Goal: Transaction & Acquisition: Purchase product/service

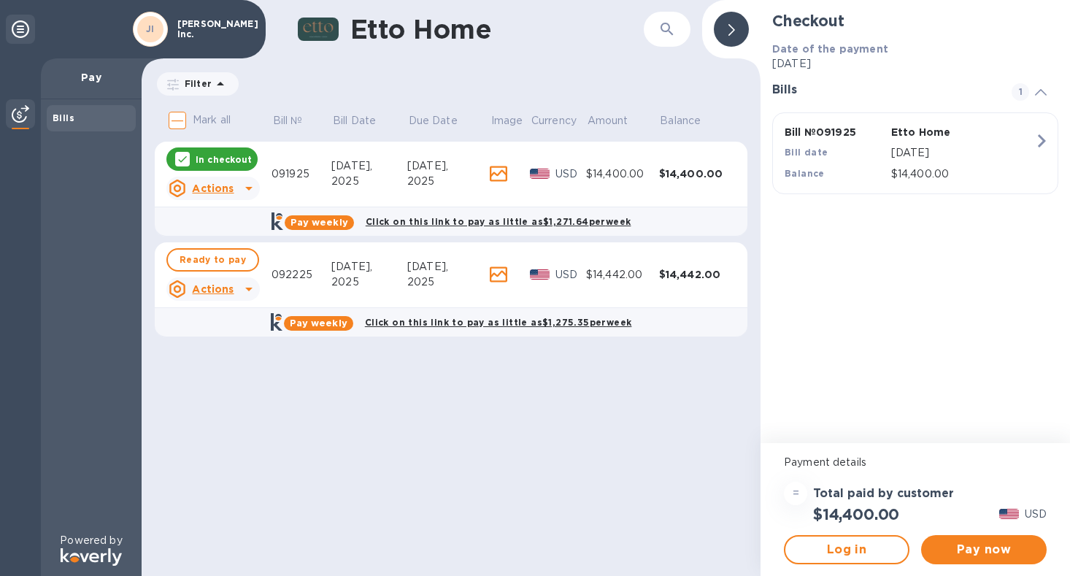
click at [1039, 142] on icon "button" at bounding box center [1041, 141] width 26 height 26
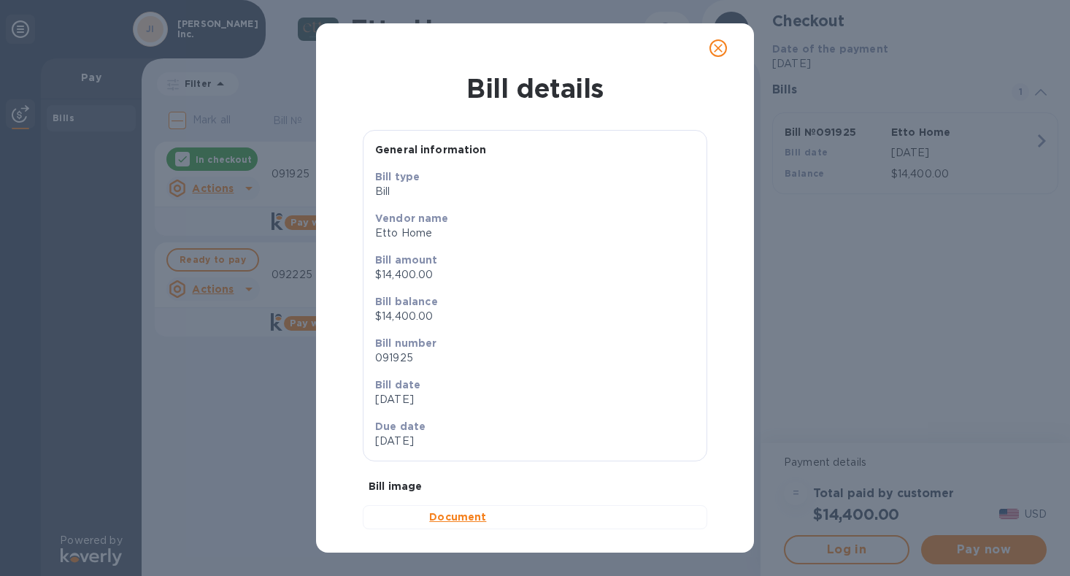
scroll to position [15, 0]
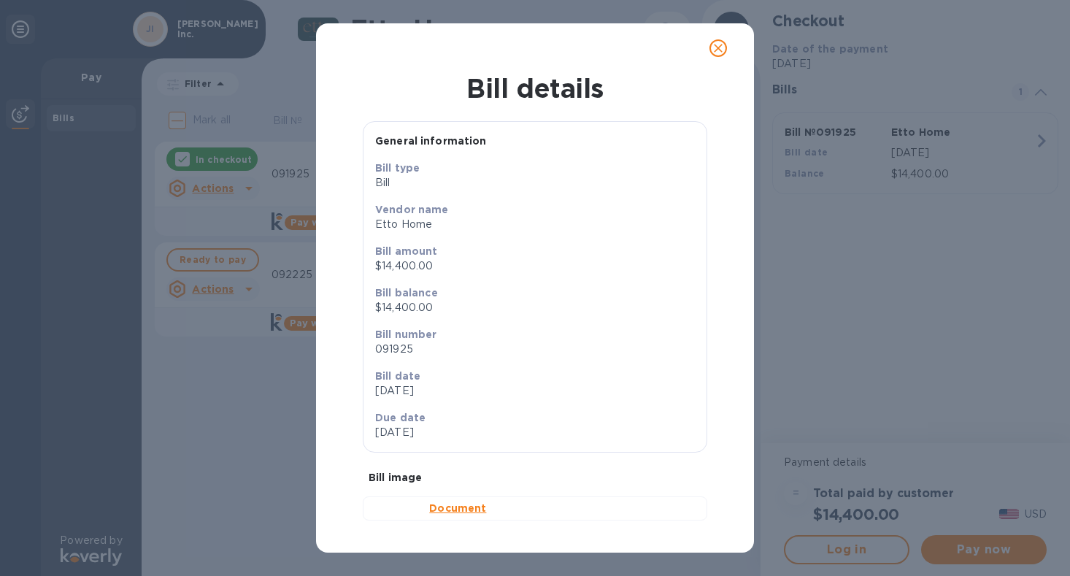
click at [434, 508] on b "Document" at bounding box center [457, 508] width 57 height 12
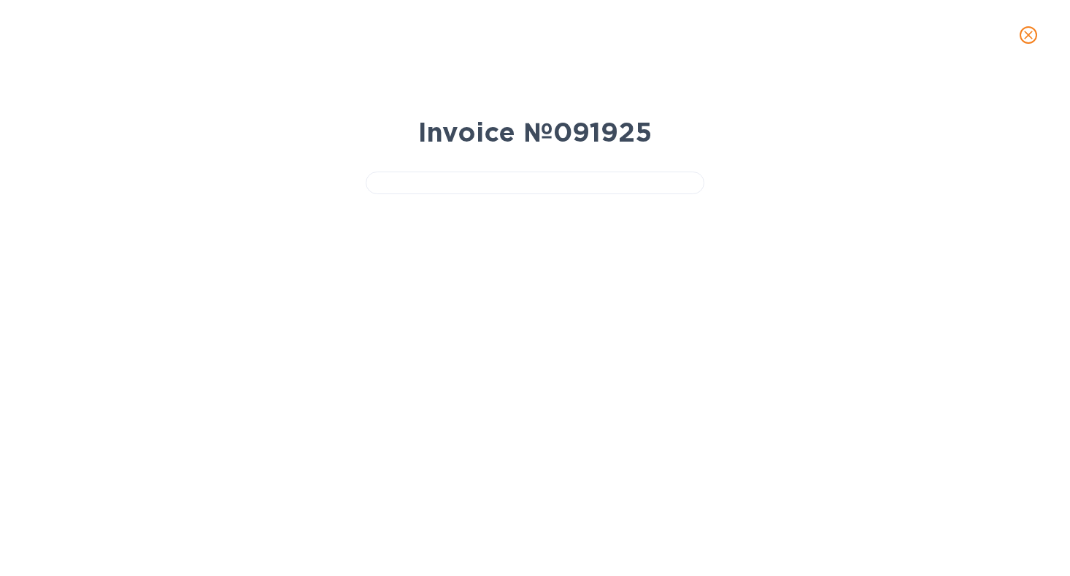
click at [1032, 39] on icon "close" at bounding box center [1028, 35] width 9 height 9
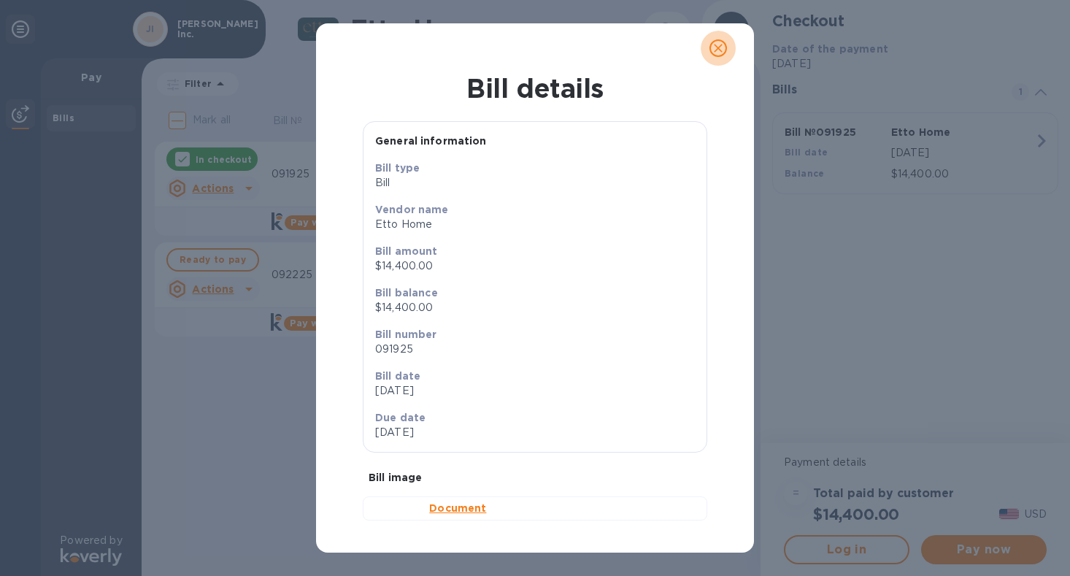
click at [715, 50] on icon "close" at bounding box center [718, 48] width 15 height 15
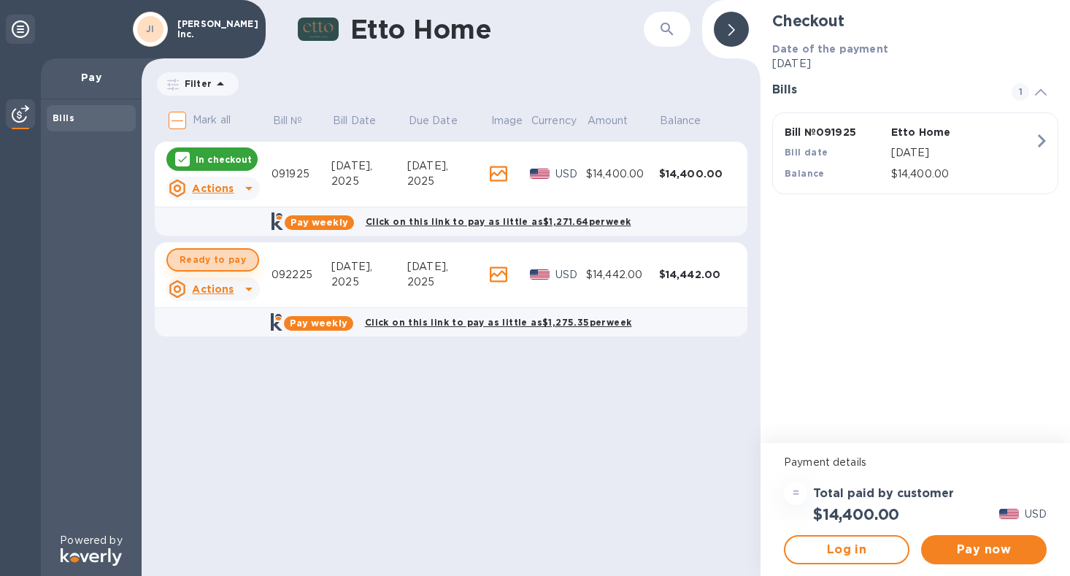
click at [236, 258] on span "Ready to pay" at bounding box center [213, 260] width 66 height 18
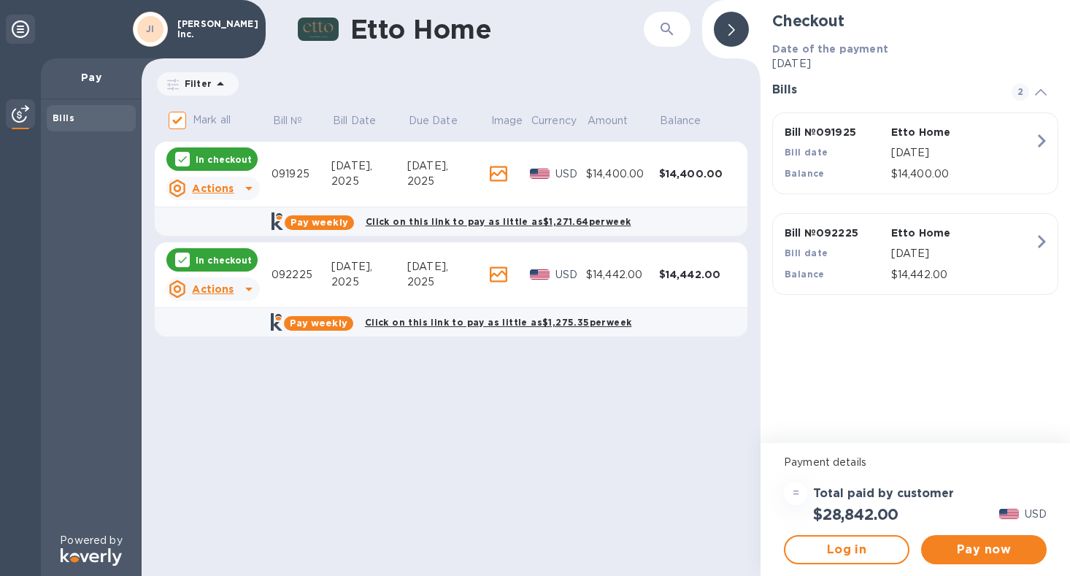
click at [1030, 261] on div "[DATE]" at bounding box center [962, 253] width 149 height 21
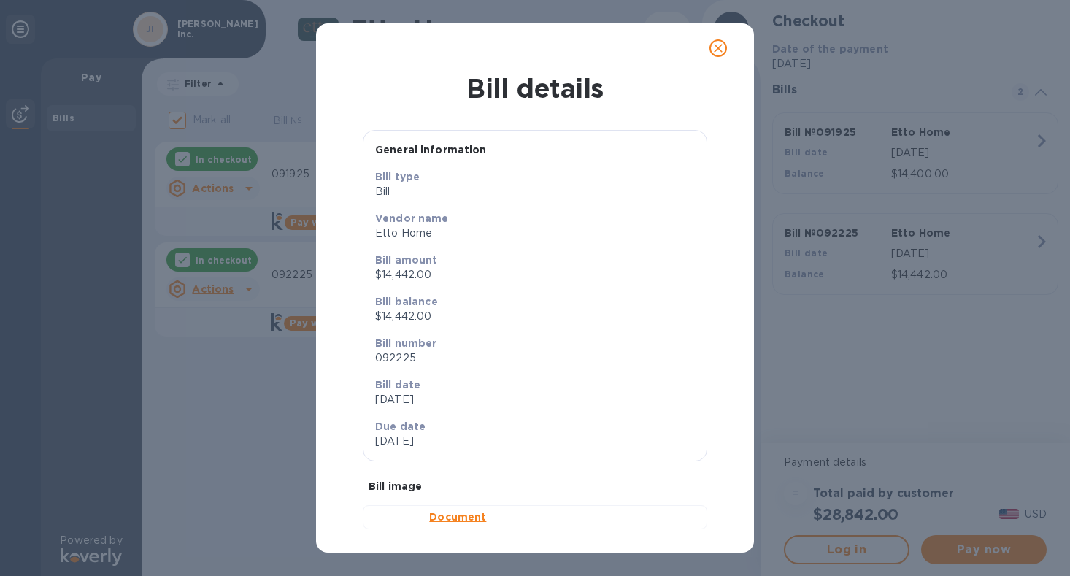
click at [391, 522] on img at bounding box center [395, 517] width 41 height 17
click at [452, 520] on b "Document" at bounding box center [457, 517] width 57 height 12
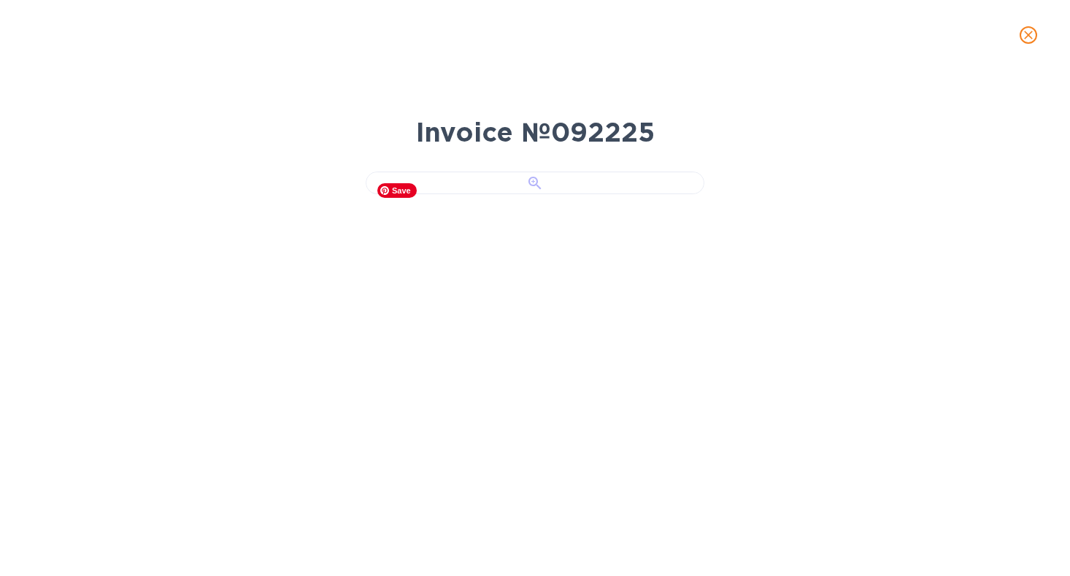
scroll to position [108, 0]
click at [1026, 31] on icon "close" at bounding box center [1028, 35] width 15 height 15
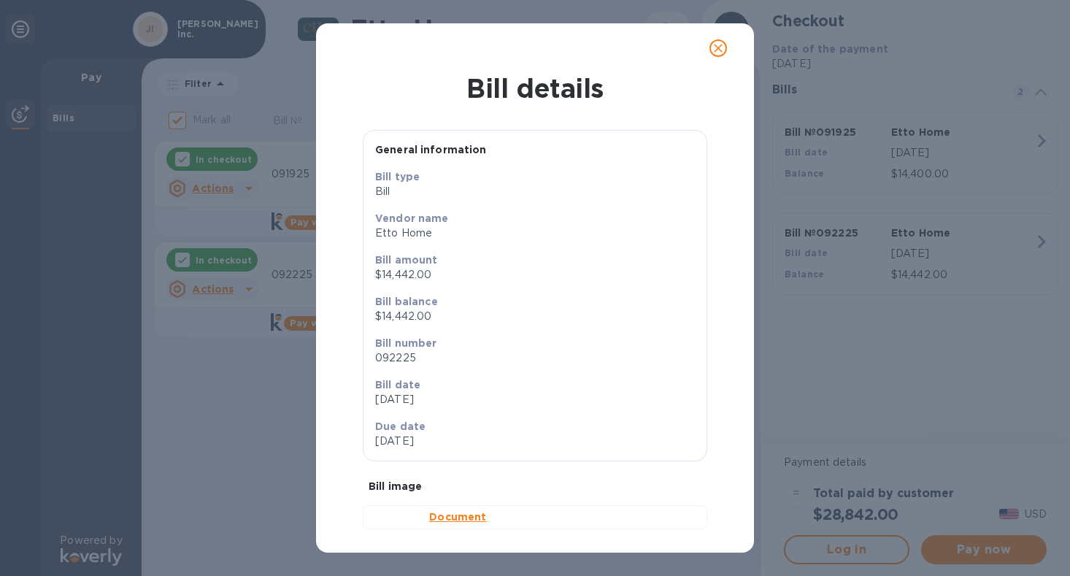
click at [725, 52] on icon "close" at bounding box center [718, 48] width 15 height 15
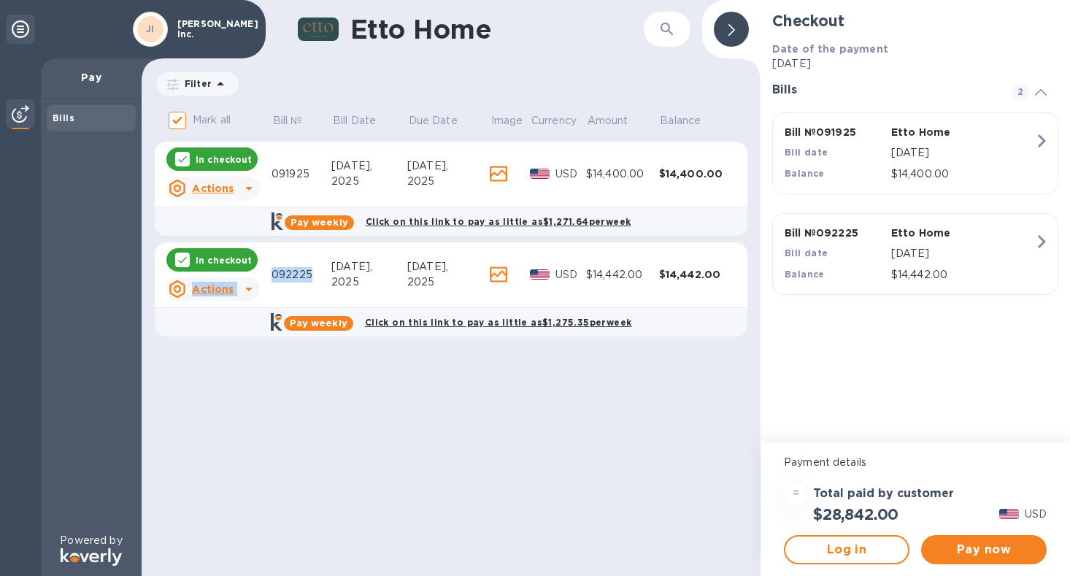
drag, startPoint x: 313, startPoint y: 274, endPoint x: 268, endPoint y: 272, distance: 45.3
click at [268, 273] on tr "In checkout Actions 092225 [DATE] [DATE] USD $14,442.00 $14,442.00" at bounding box center [451, 275] width 593 height 66
copy tr "Actions 092225"
click at [532, 412] on div "Etto Home ​ Filter Amount Mark all Bill № Bill Date Due Date Image Currency Amo…" at bounding box center [451, 288] width 619 height 576
drag, startPoint x: 314, startPoint y: 274, endPoint x: 274, endPoint y: 272, distance: 39.5
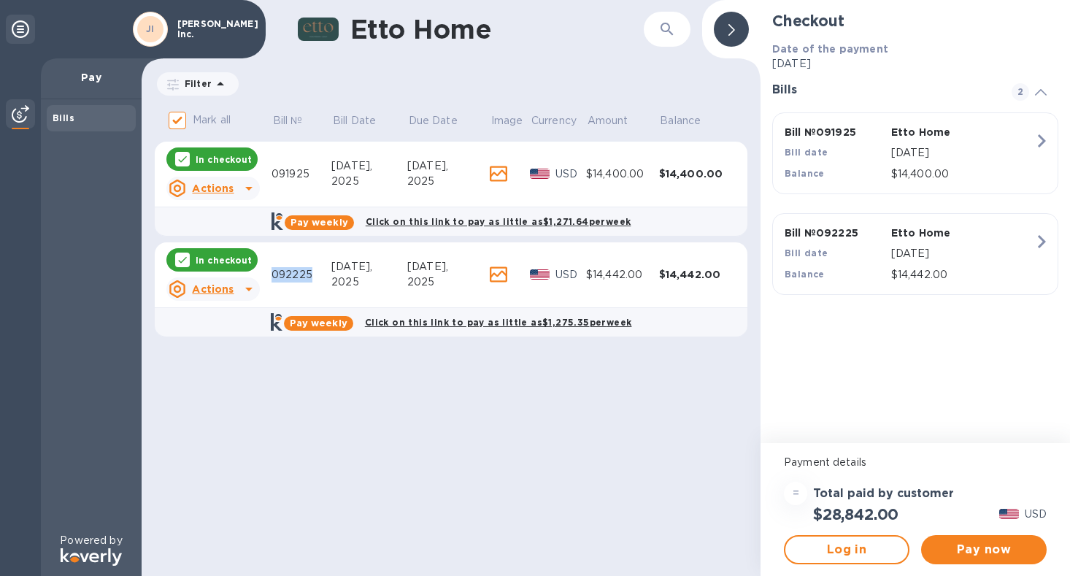
click at [274, 272] on div "092225" at bounding box center [302, 274] width 60 height 15
copy div "092225"
click at [184, 155] on icon at bounding box center [183, 159] width 12 height 12
checkbox input "false"
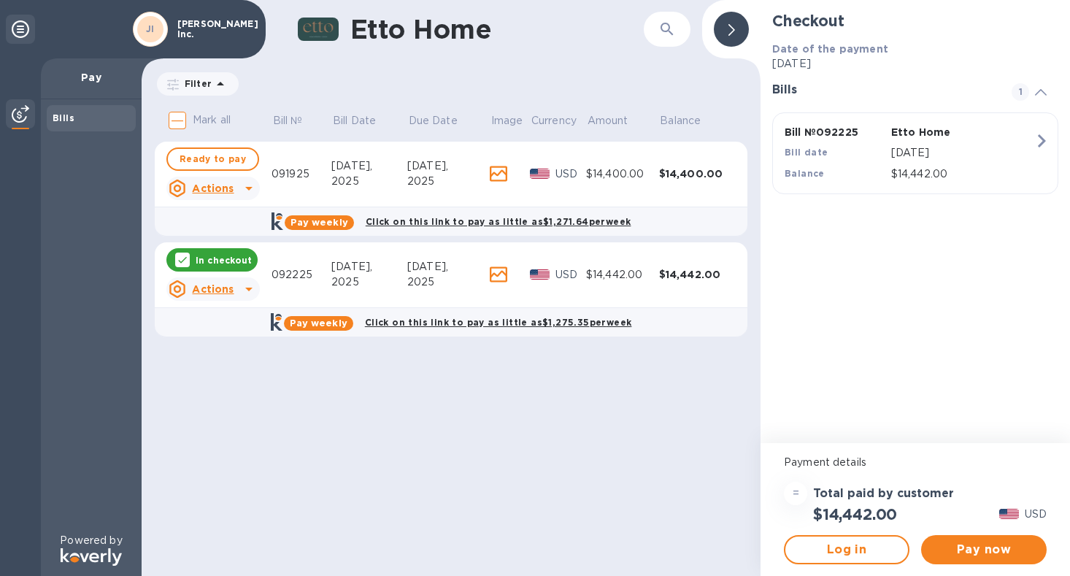
click at [983, 150] on p "[DATE]" at bounding box center [962, 152] width 143 height 15
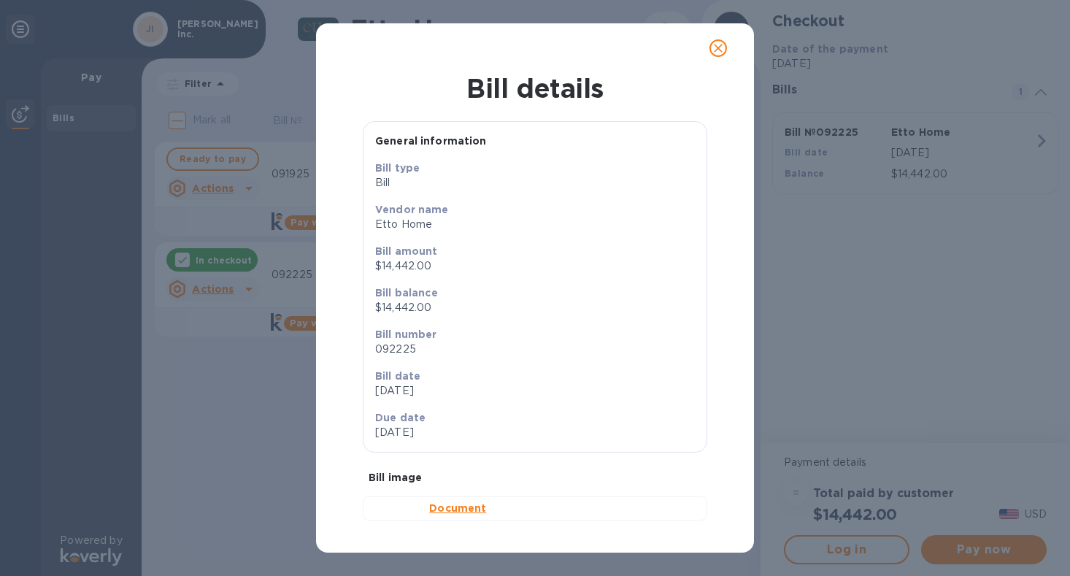
scroll to position [15, 0]
click at [706, 47] on button "close" at bounding box center [718, 48] width 35 height 35
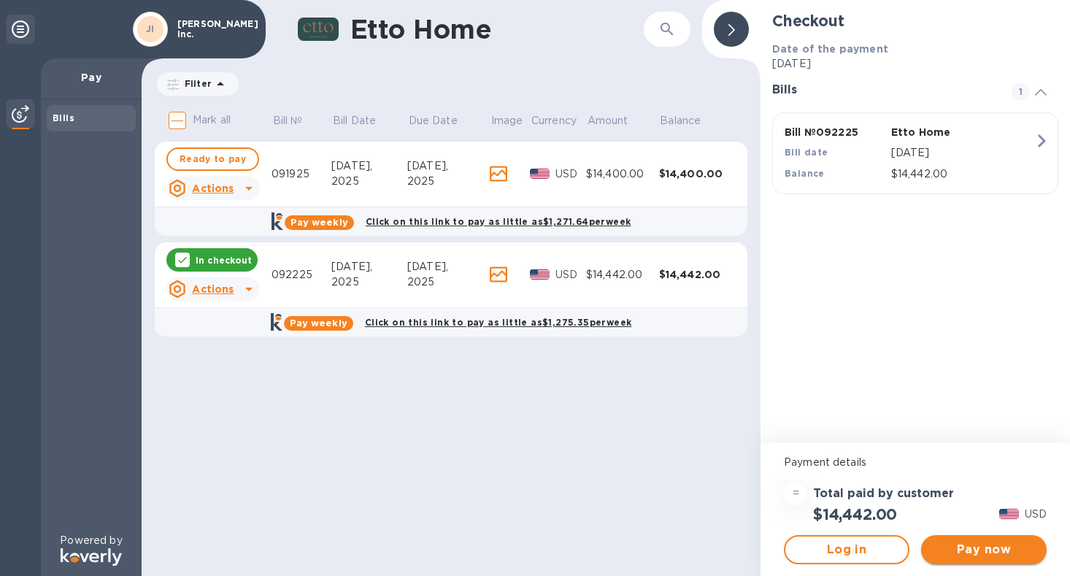
click at [985, 545] on span "Pay now" at bounding box center [984, 550] width 102 height 18
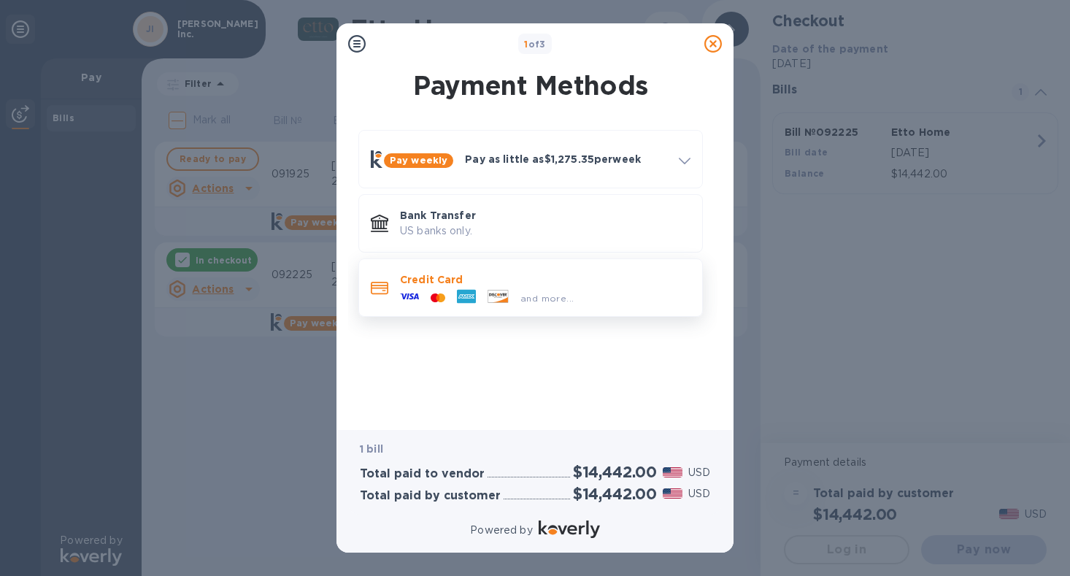
click at [614, 291] on div "and more..." at bounding box center [545, 295] width 291 height 16
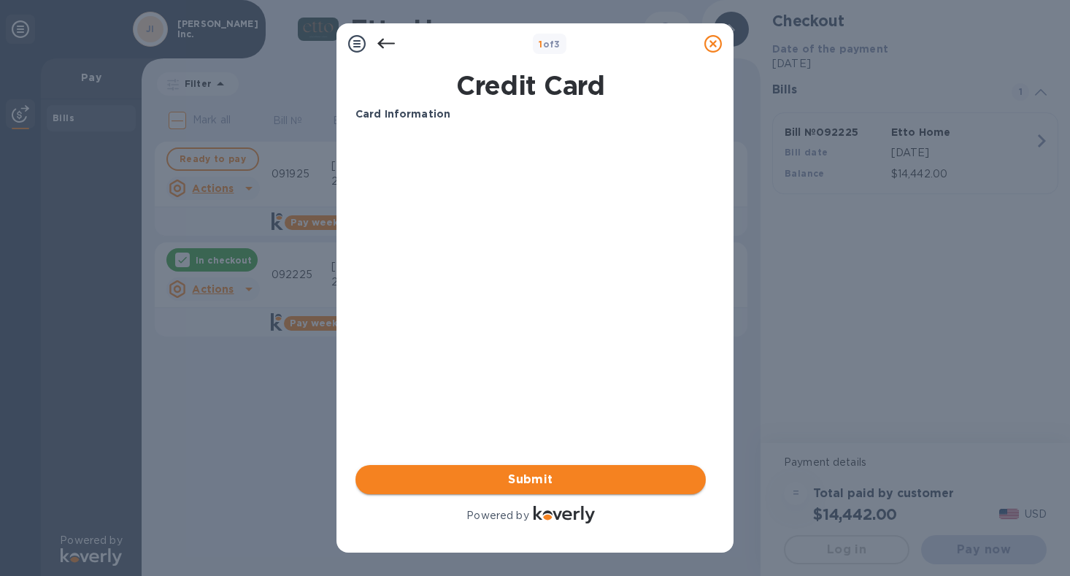
click at [553, 480] on span "Submit" at bounding box center [530, 480] width 327 height 18
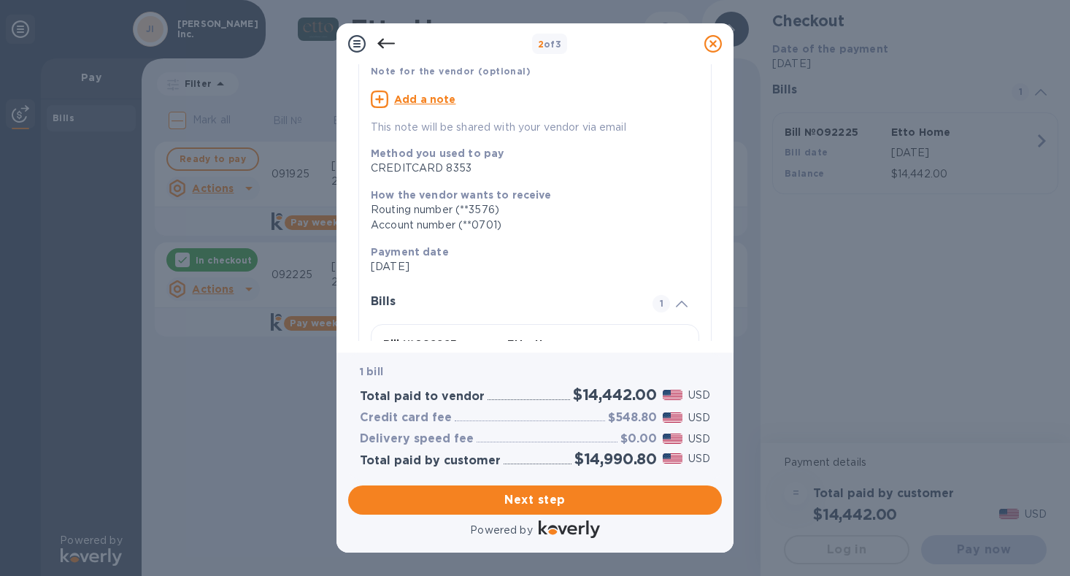
scroll to position [9, 0]
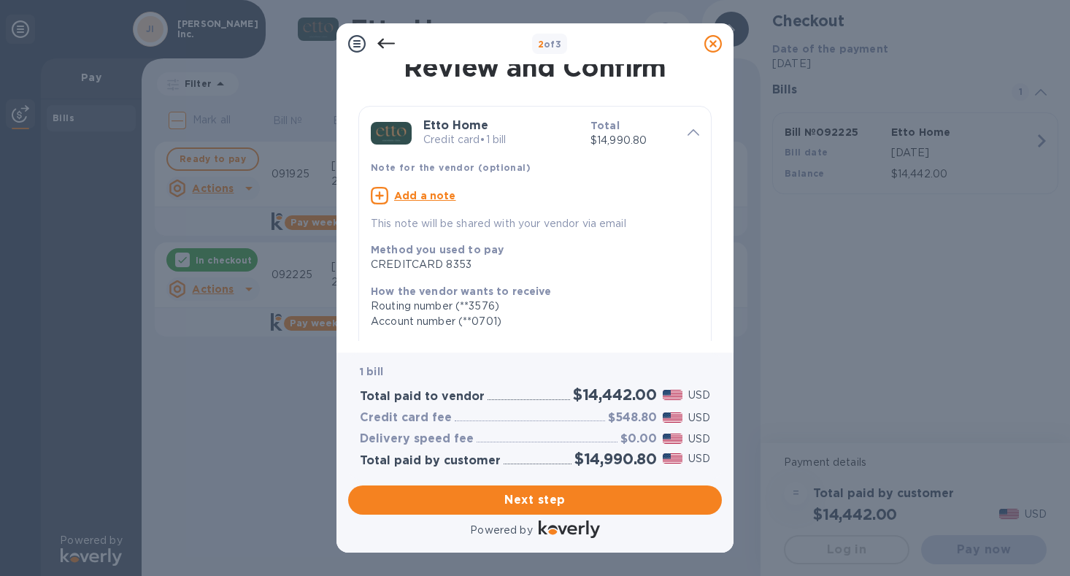
click at [383, 42] on icon at bounding box center [386, 44] width 18 height 18
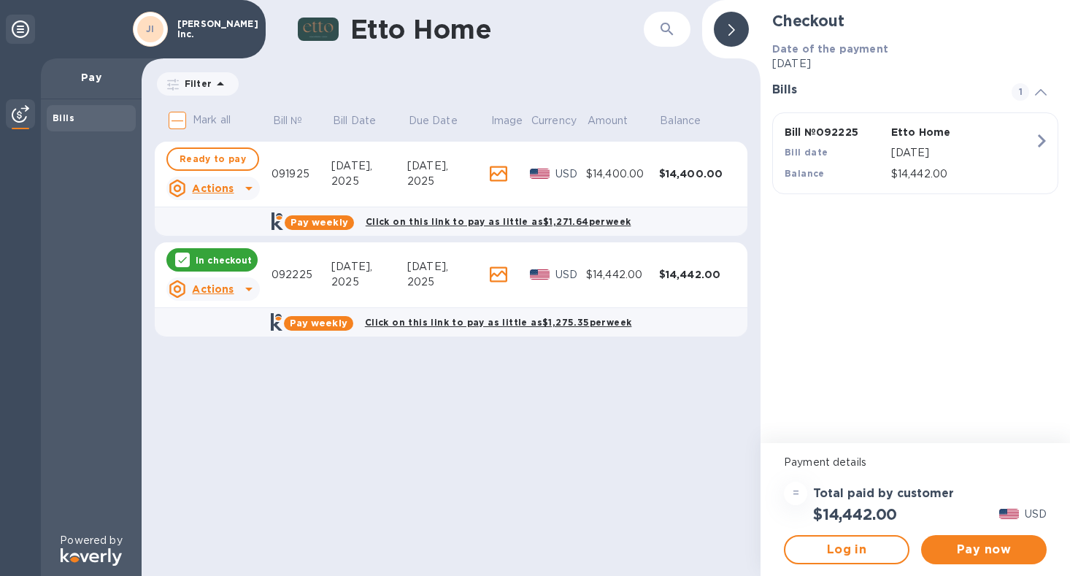
click at [901, 148] on p "[DATE]" at bounding box center [962, 152] width 143 height 15
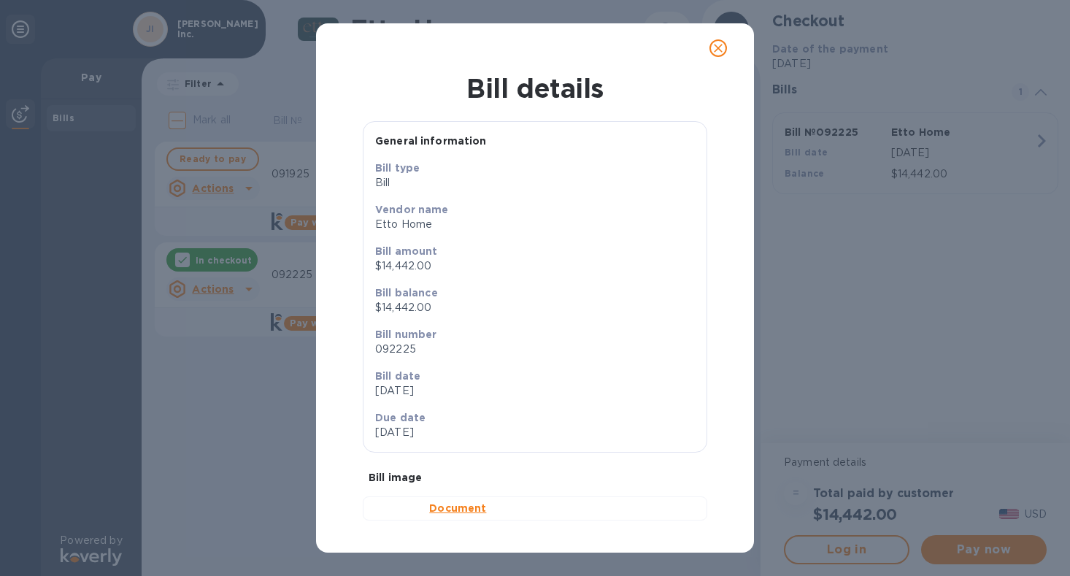
scroll to position [15, 0]
click at [718, 53] on icon "close" at bounding box center [718, 48] width 15 height 15
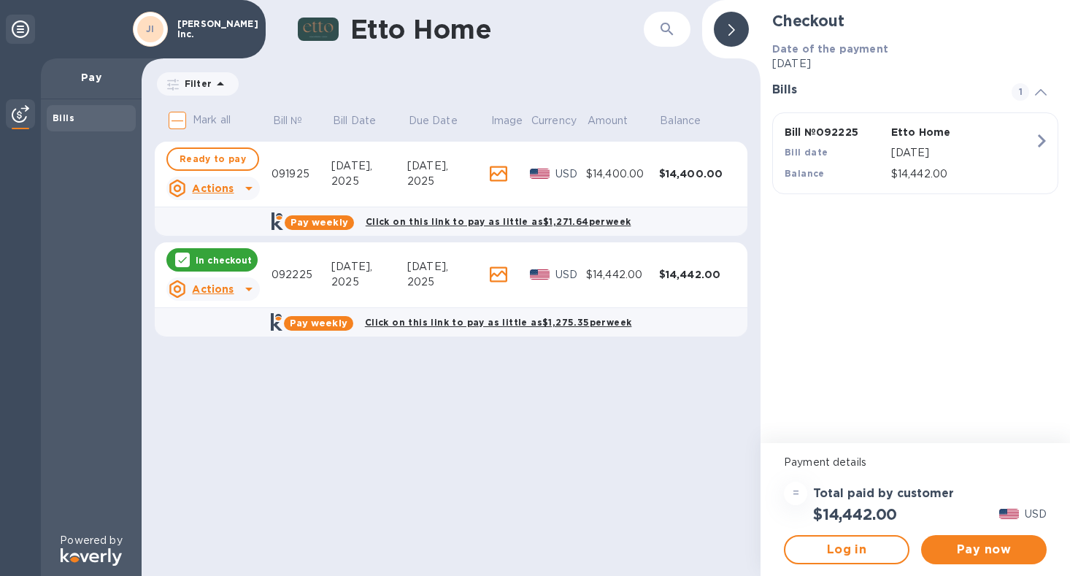
scroll to position [0, 0]
click at [1045, 140] on icon "button" at bounding box center [1042, 140] width 8 height 13
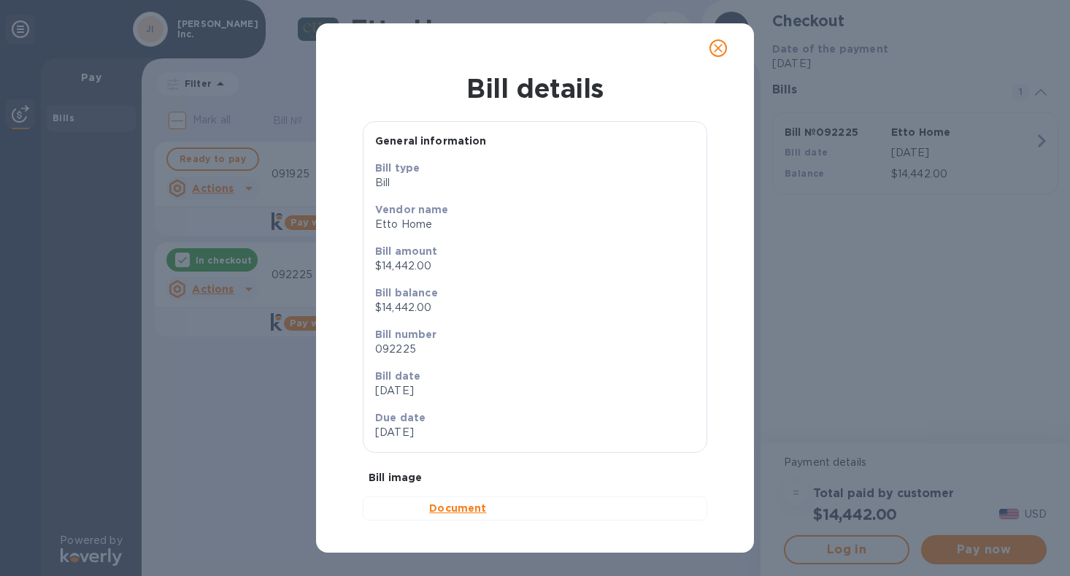
scroll to position [15, 0]
click at [721, 55] on span "close" at bounding box center [719, 48] width 18 height 18
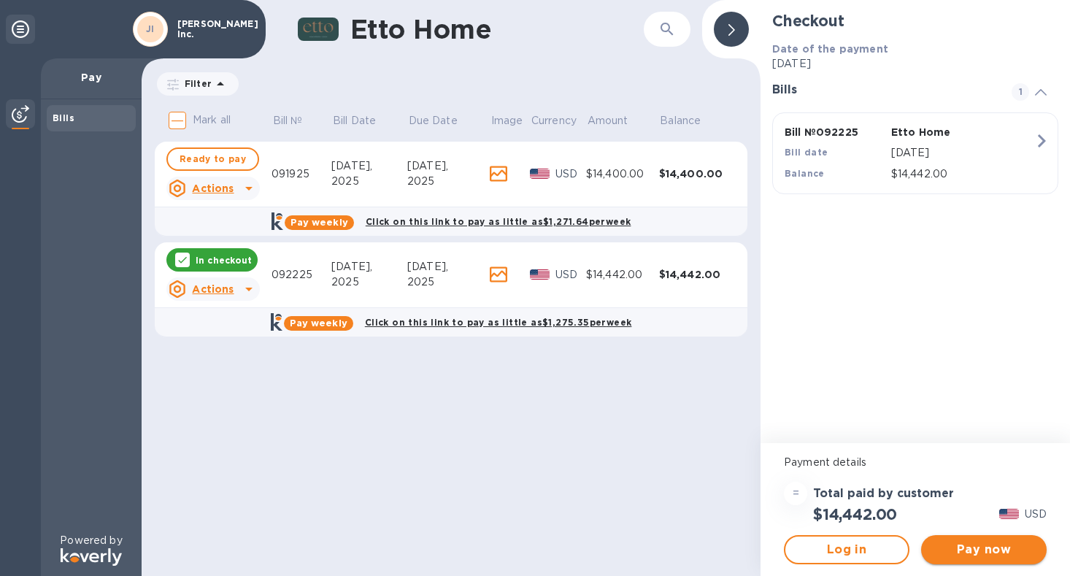
click at [972, 549] on span "Pay now" at bounding box center [984, 550] width 102 height 18
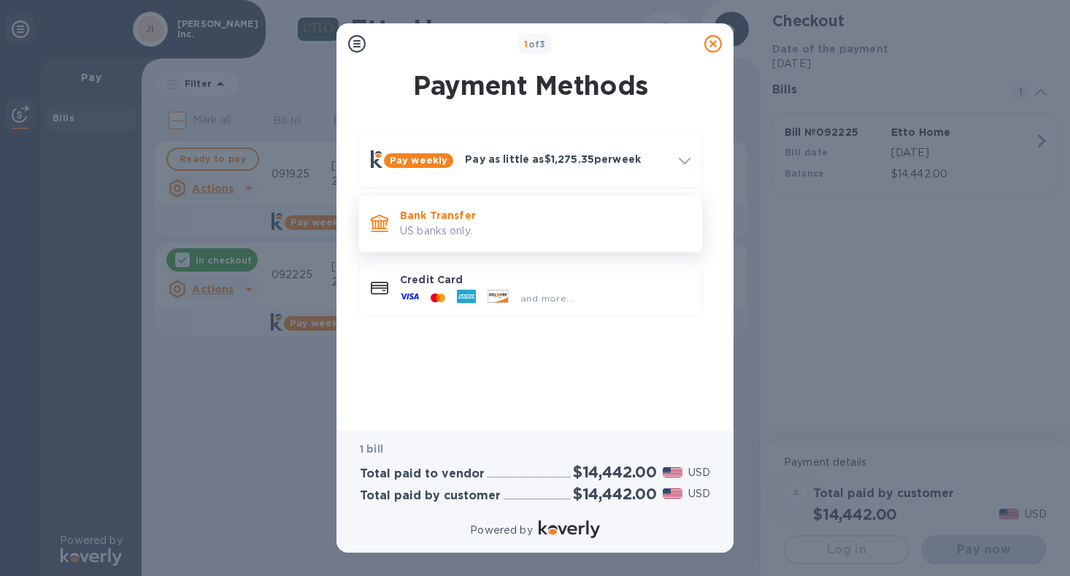
click at [454, 223] on p "US banks only." at bounding box center [545, 230] width 291 height 15
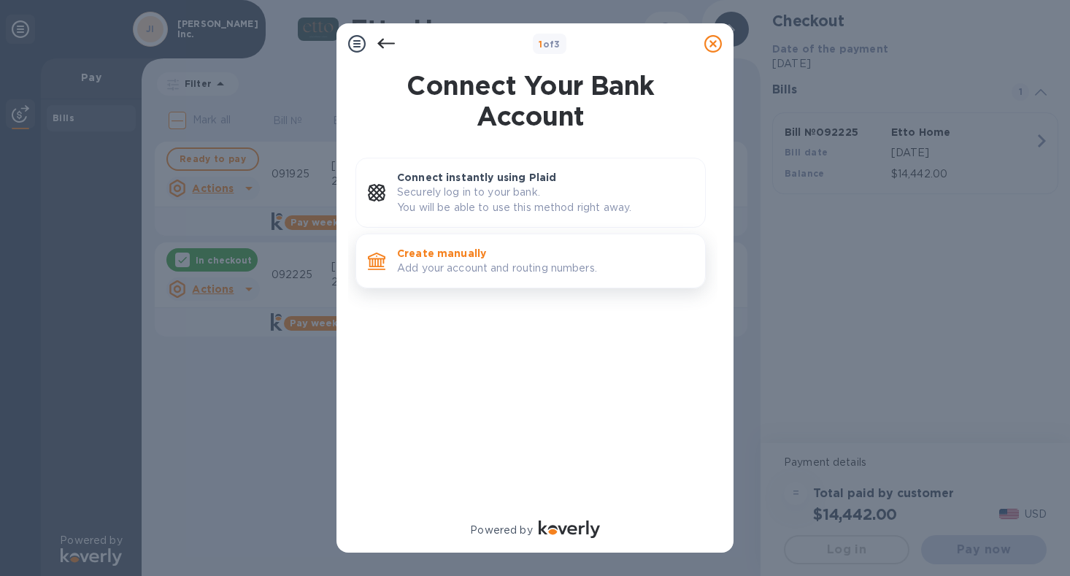
click at [440, 278] on div "Create manually Add your account and routing numbers." at bounding box center [545, 261] width 308 height 42
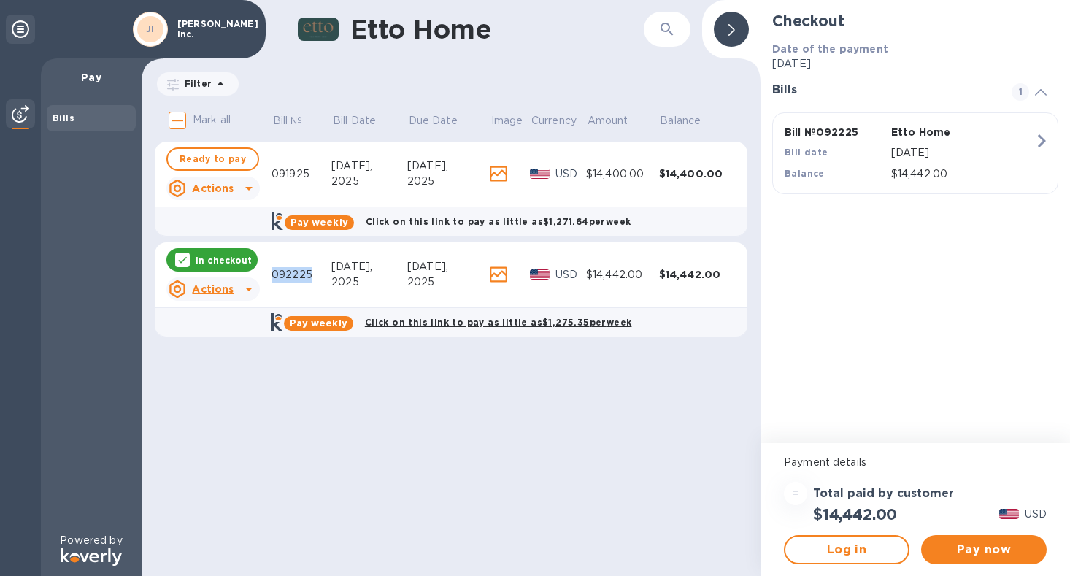
drag, startPoint x: 311, startPoint y: 275, endPoint x: 272, endPoint y: 275, distance: 39.4
click at [272, 275] on div "092225" at bounding box center [302, 274] width 60 height 15
copy div "092225"
click at [185, 159] on icon at bounding box center [183, 159] width 12 height 12
